Goal: Find specific page/section: Find specific page/section

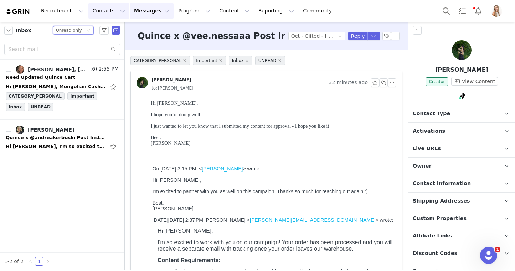
click at [110, 12] on button "Contacts Contacts" at bounding box center [108, 11] width 41 height 16
click at [109, 45] on p "Prospects" at bounding box center [101, 44] width 24 height 7
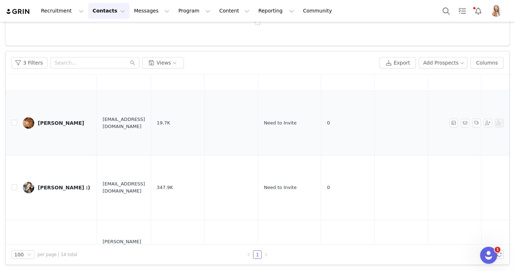
scroll to position [510, 0]
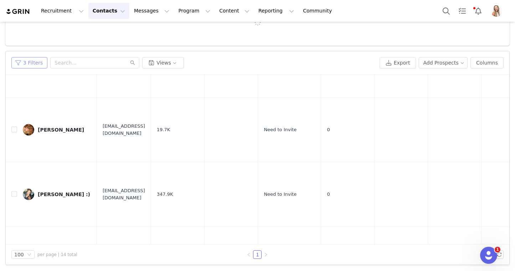
click at [38, 60] on button "3 Filters" at bounding box center [29, 62] width 36 height 11
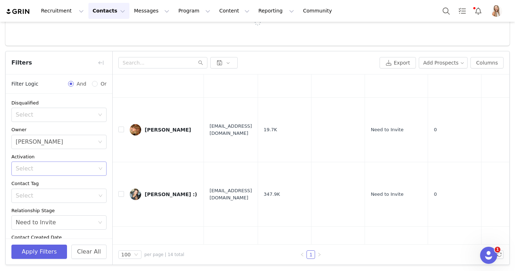
scroll to position [101, 0]
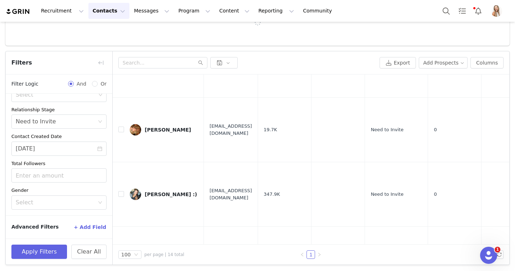
click at [96, 227] on button "+ Add Field" at bounding box center [89, 226] width 33 height 11
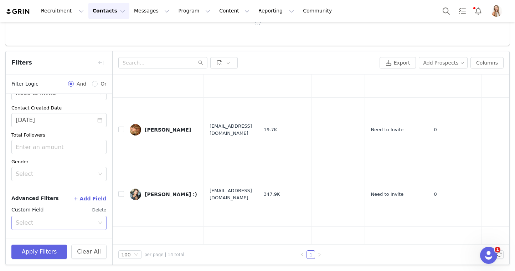
click at [93, 219] on div "Select" at bounding box center [55, 222] width 79 height 7
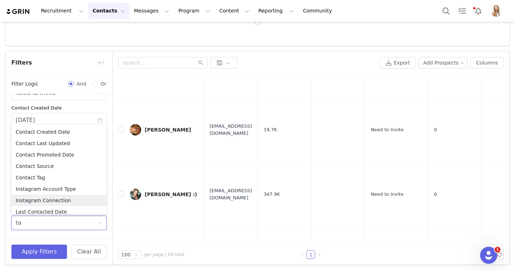
type input "tag"
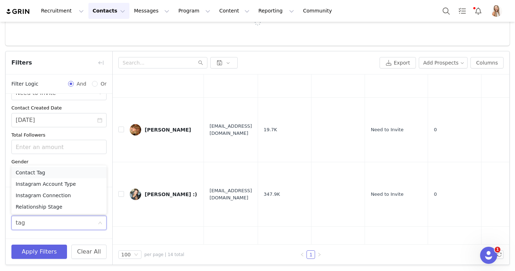
click at [75, 170] on li "Contact Tag" at bounding box center [58, 172] width 95 height 11
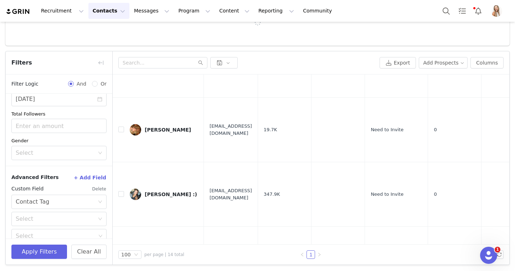
scroll to position [161, 0]
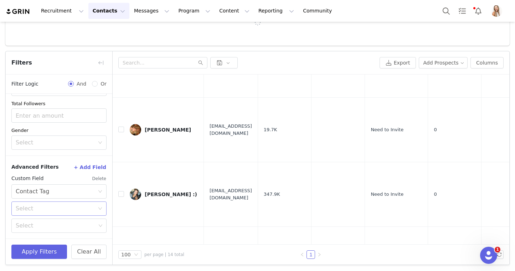
click at [74, 213] on div "Select" at bounding box center [57, 209] width 82 height 14
click at [67, 222] on li "Is" at bounding box center [58, 223] width 95 height 11
click at [69, 226] on div "Select" at bounding box center [56, 225] width 80 height 7
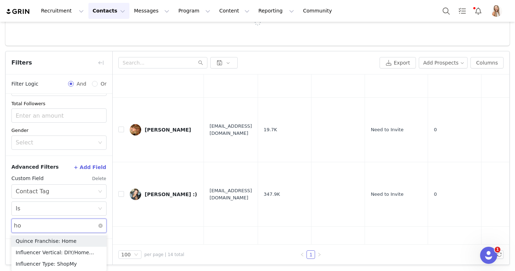
type input "hom"
click at [57, 238] on li "Quince Franchise: Home" at bounding box center [58, 240] width 95 height 11
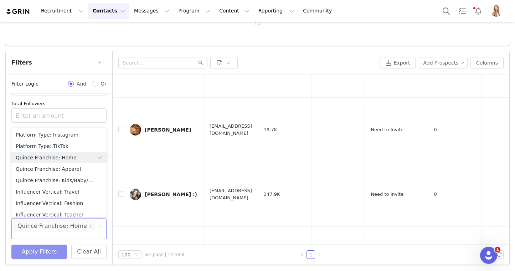
click at [44, 248] on button "Apply Filters" at bounding box center [39, 251] width 56 height 14
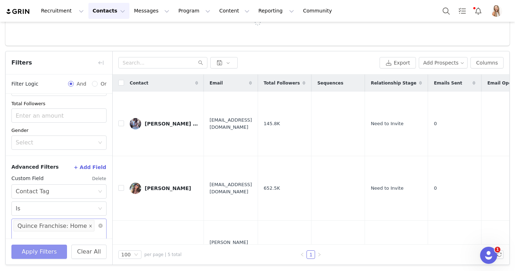
click at [89, 226] on icon "icon: close" at bounding box center [90, 225] width 2 height 2
click at [74, 226] on div "Select" at bounding box center [56, 225] width 80 height 7
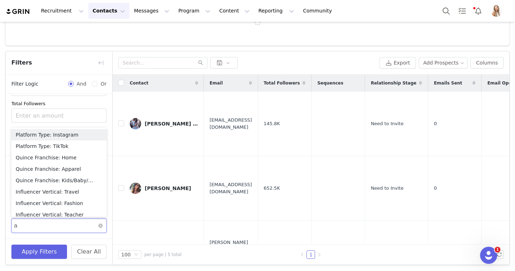
type input "ap"
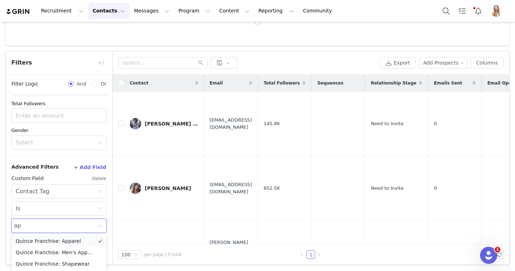
click at [66, 242] on li "Quince Franchise: Apparel" at bounding box center [58, 240] width 95 height 11
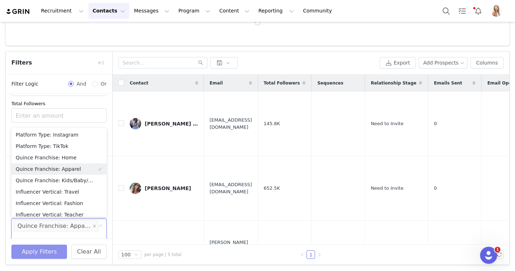
click at [42, 256] on button "Apply Filters" at bounding box center [39, 251] width 56 height 14
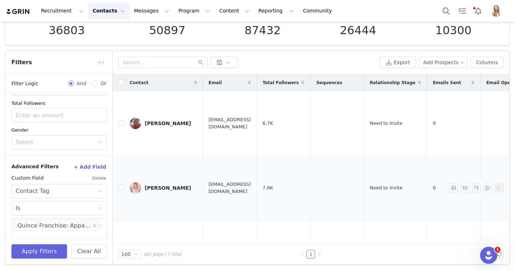
scroll to position [50, 0]
